Goal: Transaction & Acquisition: Purchase product/service

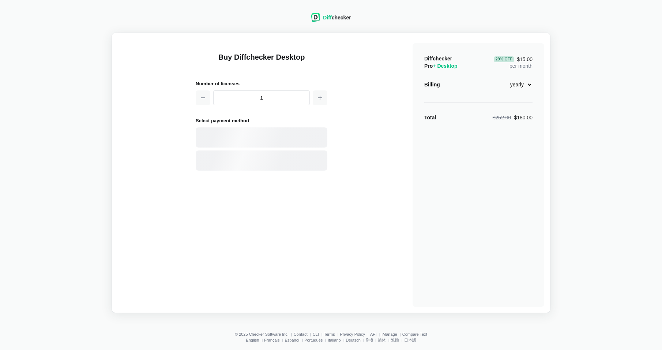
select select "desktop-yearly-180"
click at [266, 138] on div "Card" at bounding box center [274, 137] width 99 height 7
select select "[GEOGRAPHIC_DATA]"
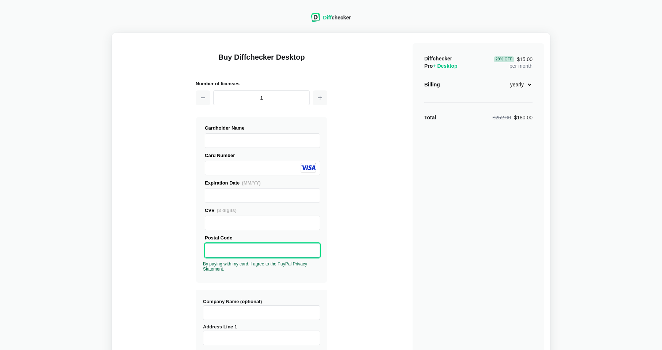
click at [185, 256] on div "Buy Diffchecker Desktop Number of licenses 1 Visa MasterCard Union Pay American…" at bounding box center [331, 279] width 426 height 481
drag, startPoint x: 228, startPoint y: 307, endPoint x: 234, endPoint y: 306, distance: 5.5
click at [229, 307] on input "Company Name (optional)" at bounding box center [261, 312] width 117 height 15
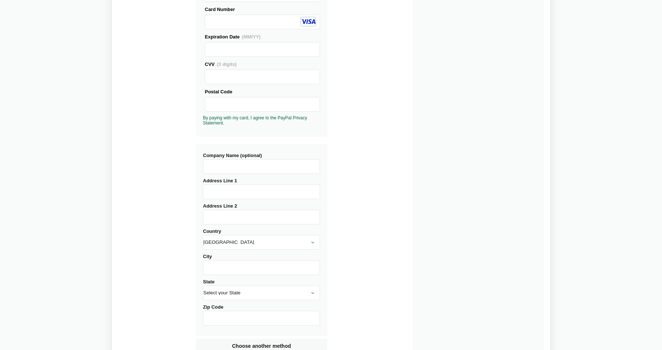
scroll to position [146, 0]
click at [255, 186] on input "Address Line 1" at bounding box center [261, 191] width 117 height 15
type input "[PERSON_NAME][GEOGRAPHIC_DATA] B-227"
type input "[US_STATE][GEOGRAPHIC_DATA]"
type input "20515"
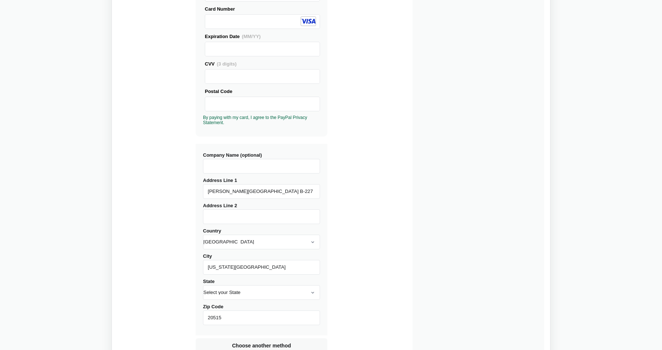
click at [345, 208] on div "Buy Diffchecker Desktop Number of licenses 1 Visa MasterCard Union Pay American…" at bounding box center [331, 132] width 426 height 481
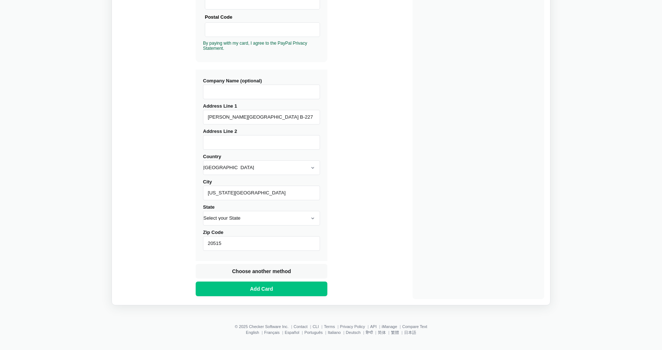
scroll to position [221, 0]
click at [262, 136] on input "Address Line 2" at bounding box center [261, 141] width 117 height 15
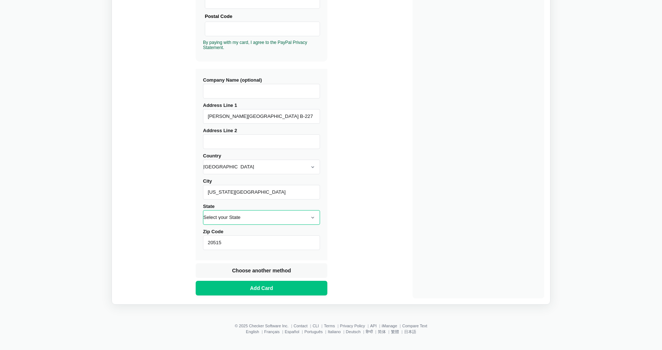
click at [271, 219] on select "Select your State [US_STATE] [US_STATE] [US_STATE] [US_STATE] [US_STATE] [US_ST…" at bounding box center [261, 217] width 117 height 15
select select "DC"
click at [203, 210] on select "Select your State [US_STATE] [US_STATE] [US_STATE] [US_STATE] [US_STATE] [US_ST…" at bounding box center [261, 217] width 117 height 15
click at [379, 154] on div "Buy Diffchecker Desktop Number of licenses 1 Visa MasterCard Union Pay American…" at bounding box center [331, 58] width 426 height 481
click at [235, 291] on button "Add Card" at bounding box center [262, 288] width 132 height 15
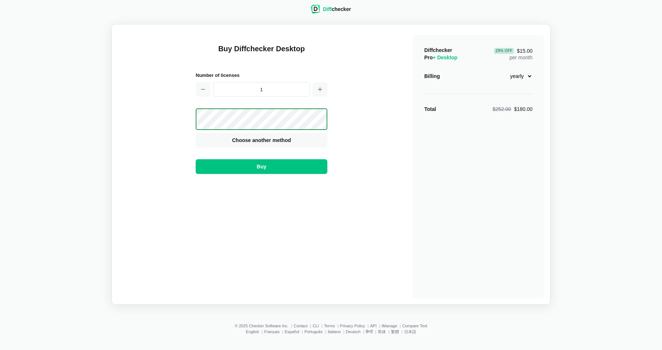
scroll to position [8, 0]
click at [307, 222] on div "Buy Diffchecker Desktop Number of licenses 1 Visa MasterCard Union Pay American…" at bounding box center [262, 166] width 132 height 263
click at [302, 227] on div "Buy Diffchecker Desktop Number of licenses 1 Visa MasterCard Union Pay American…" at bounding box center [262, 166] width 132 height 263
